Goal: Task Accomplishment & Management: Complete application form

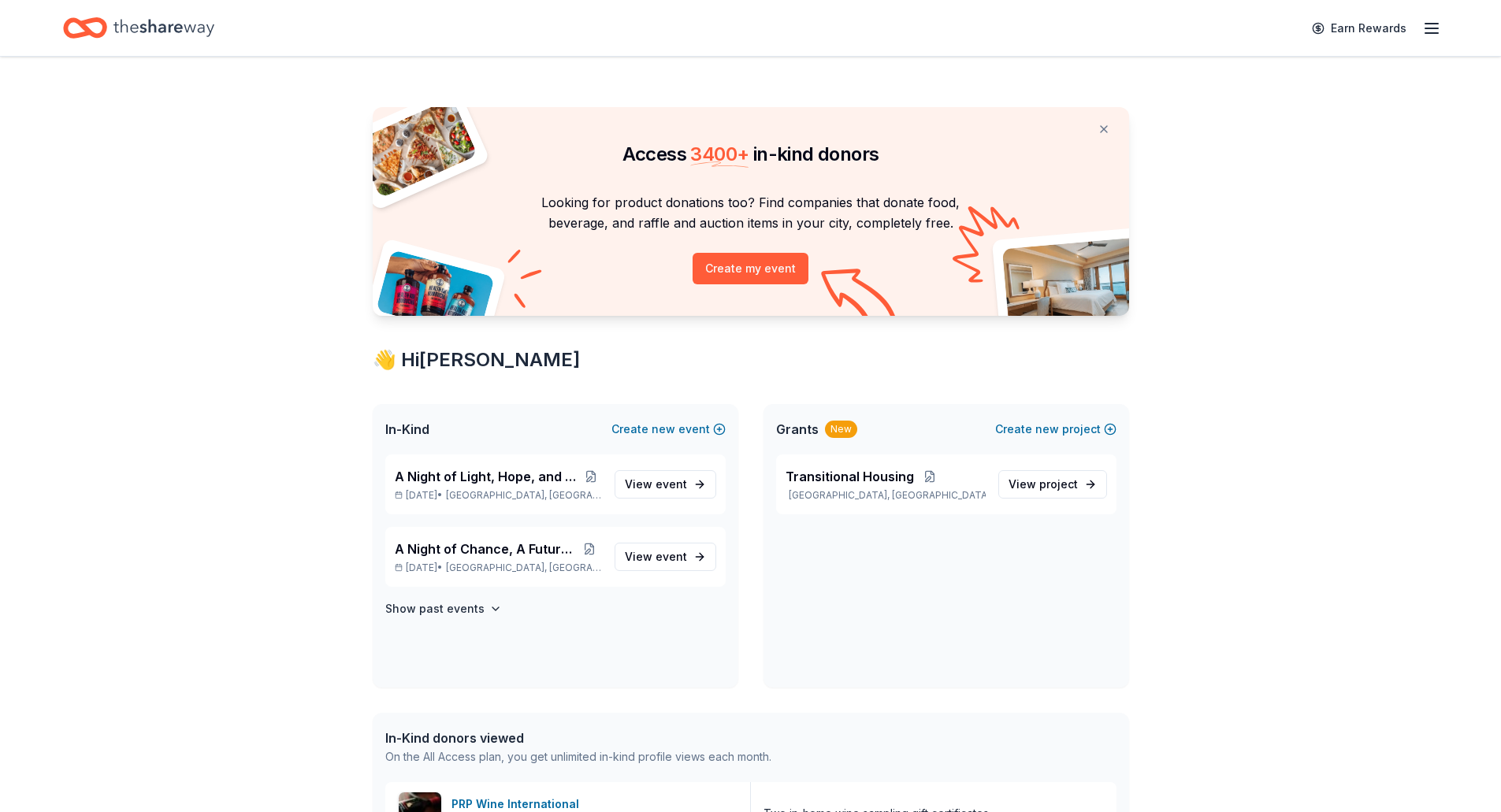
scroll to position [157, 0]
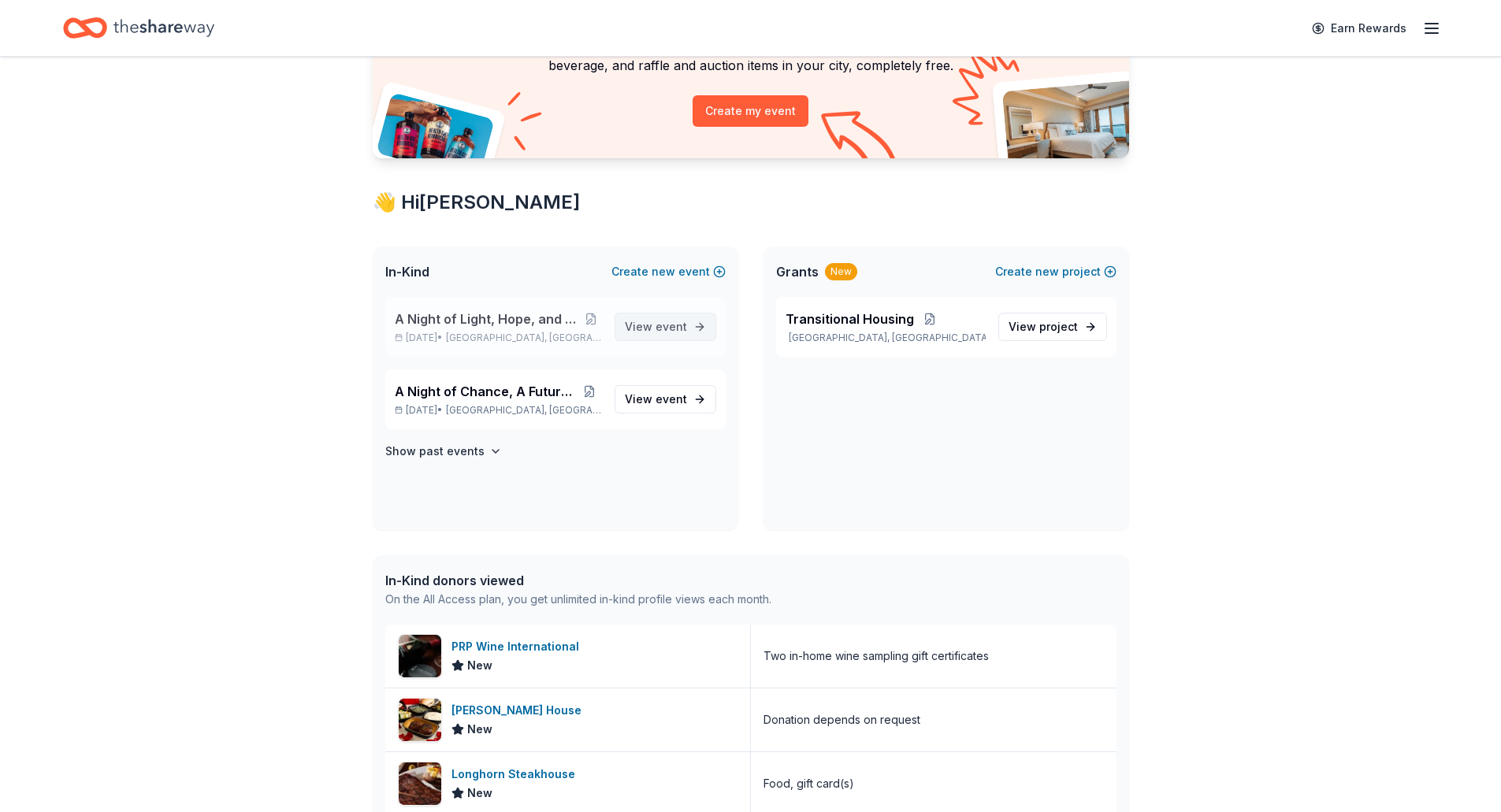
click at [674, 325] on span "event" at bounding box center [671, 326] width 31 height 13
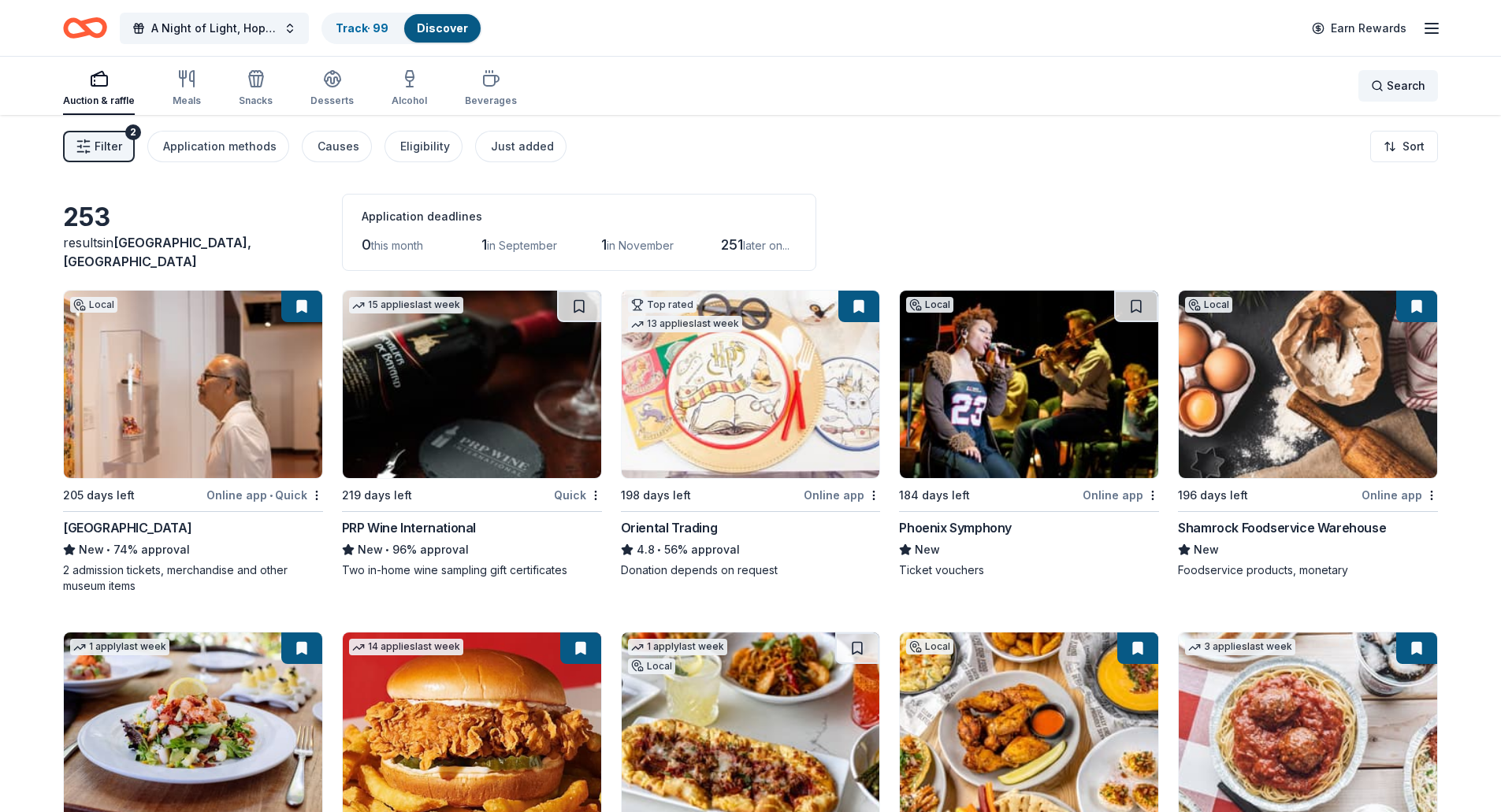
click at [1378, 88] on div "Search" at bounding box center [1398, 85] width 54 height 19
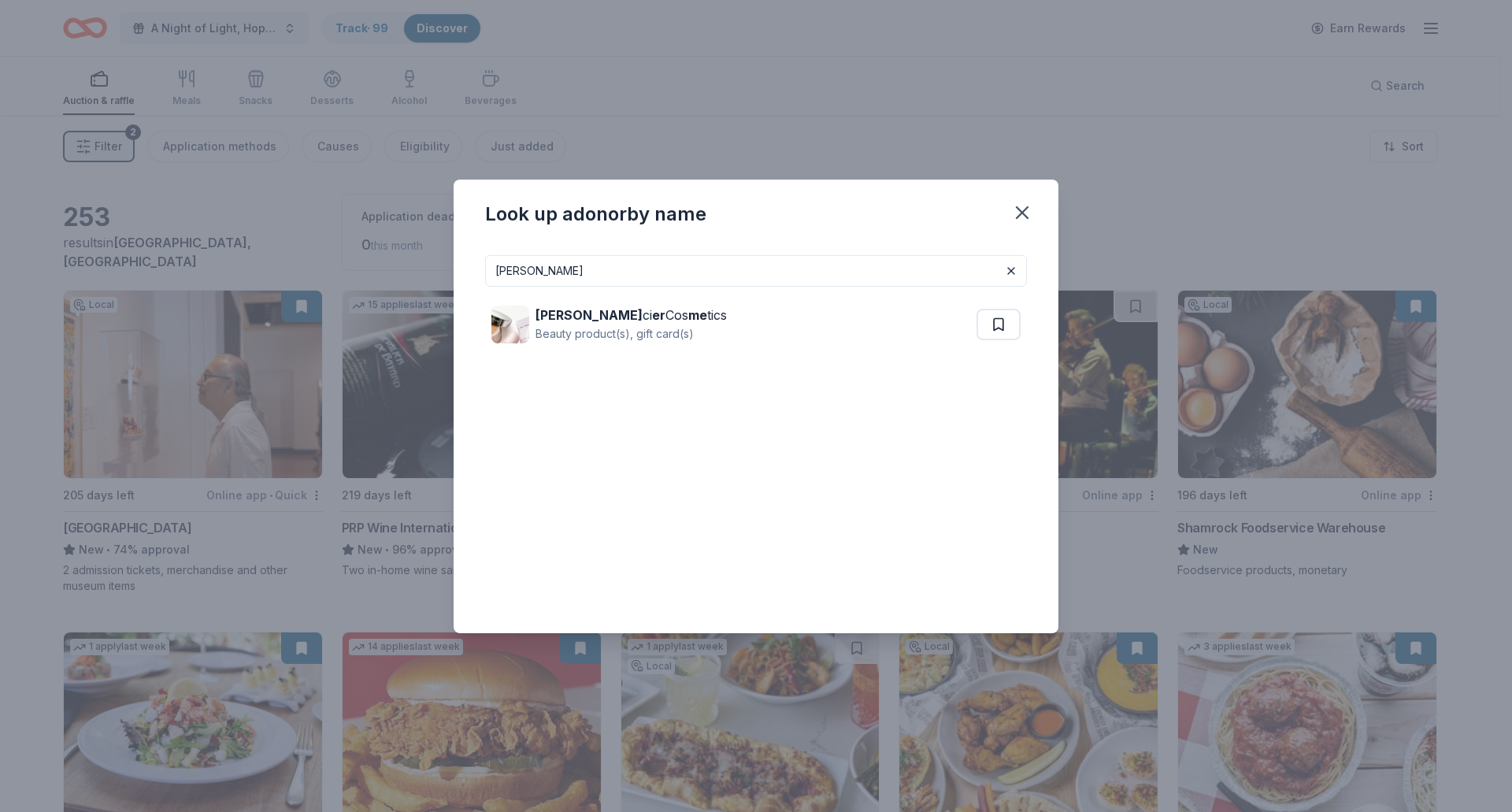
type input "[PERSON_NAME]"
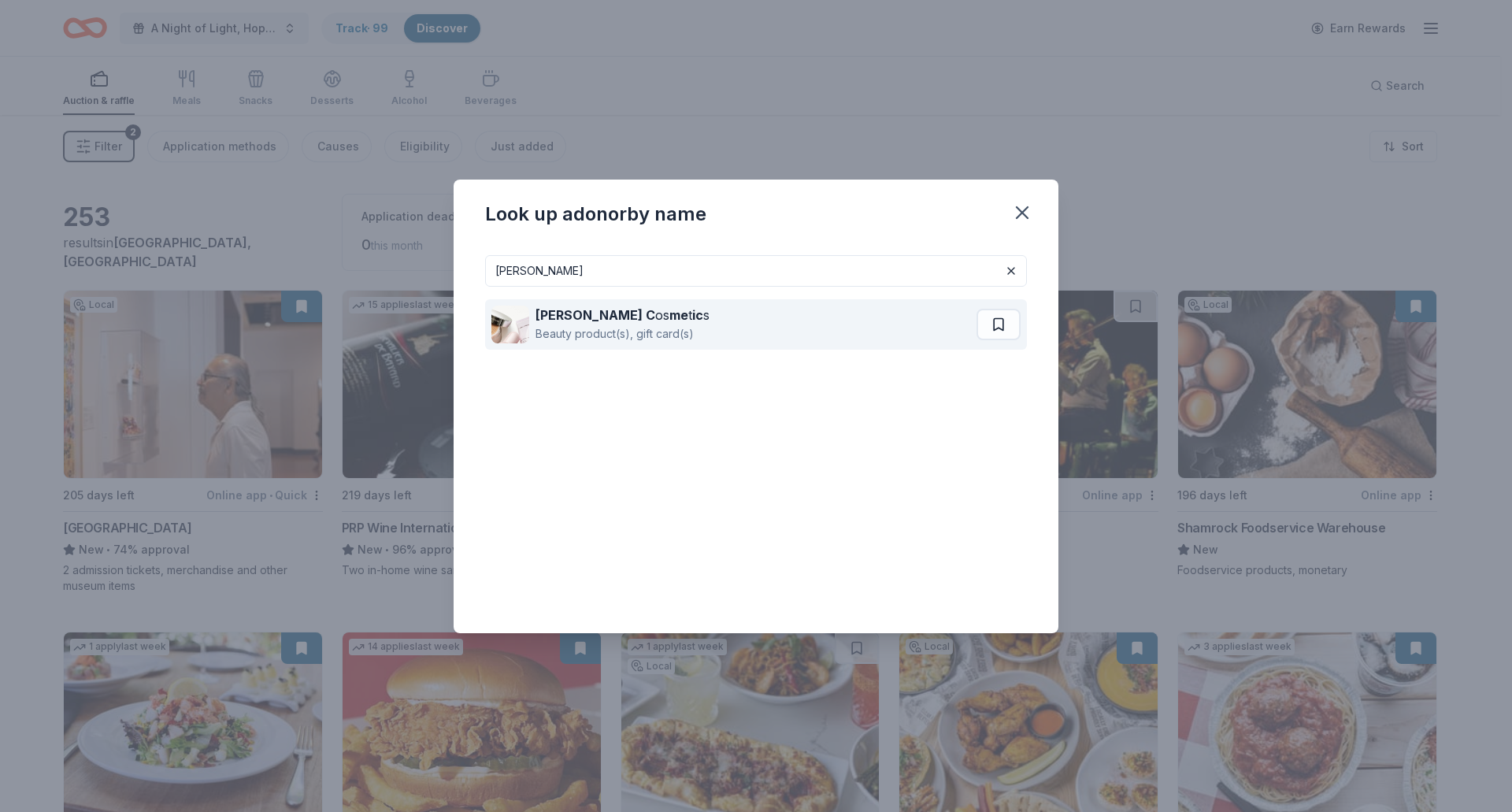
click at [662, 332] on div "Beauty product(s), gift card(s)" at bounding box center [622, 333] width 174 height 19
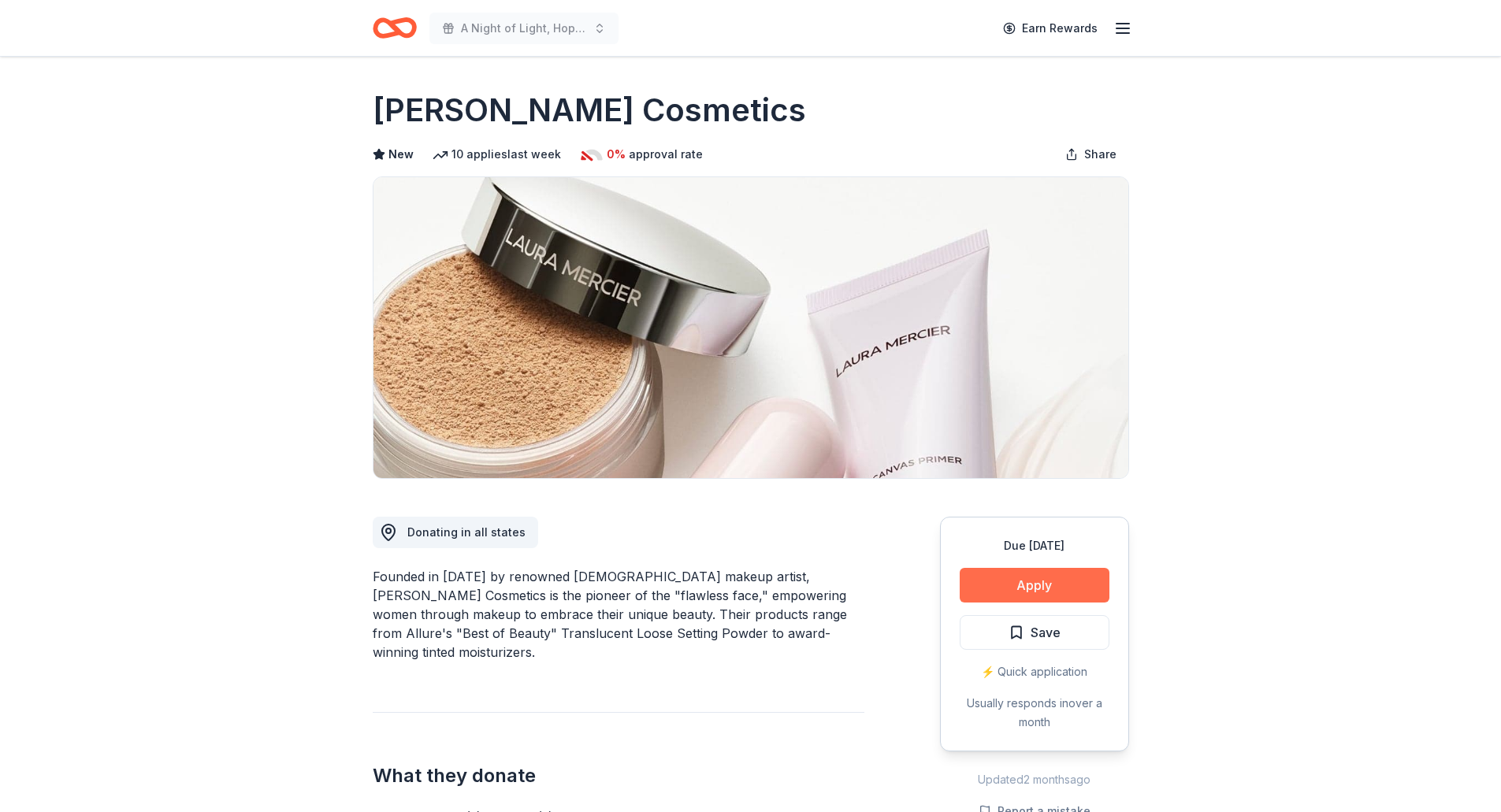
click at [1068, 597] on button "Apply" at bounding box center [1035, 585] width 150 height 34
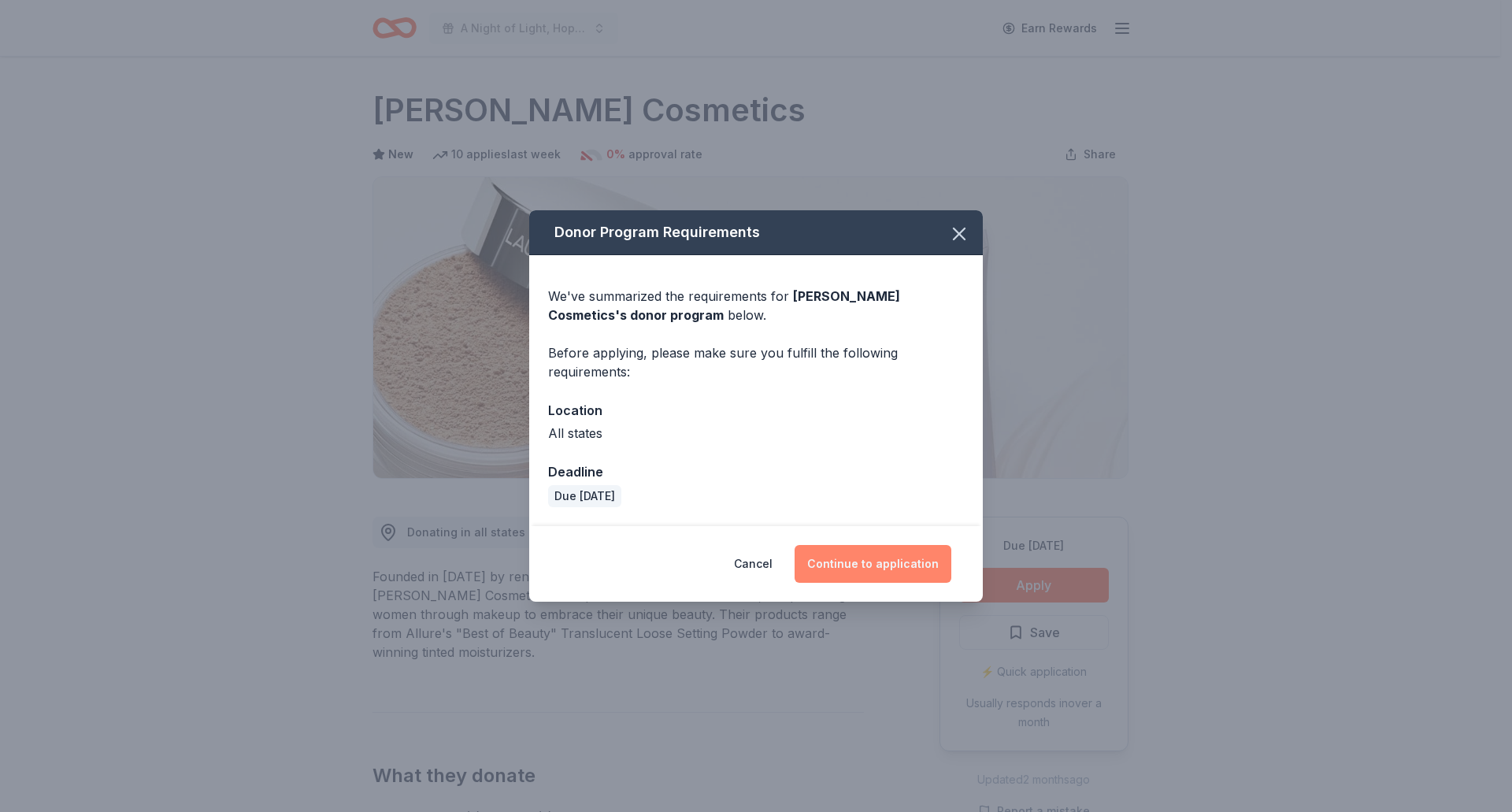
click at [923, 559] on button "Continue to application" at bounding box center [873, 564] width 157 height 38
